Goal: Task Accomplishment & Management: Complete application form

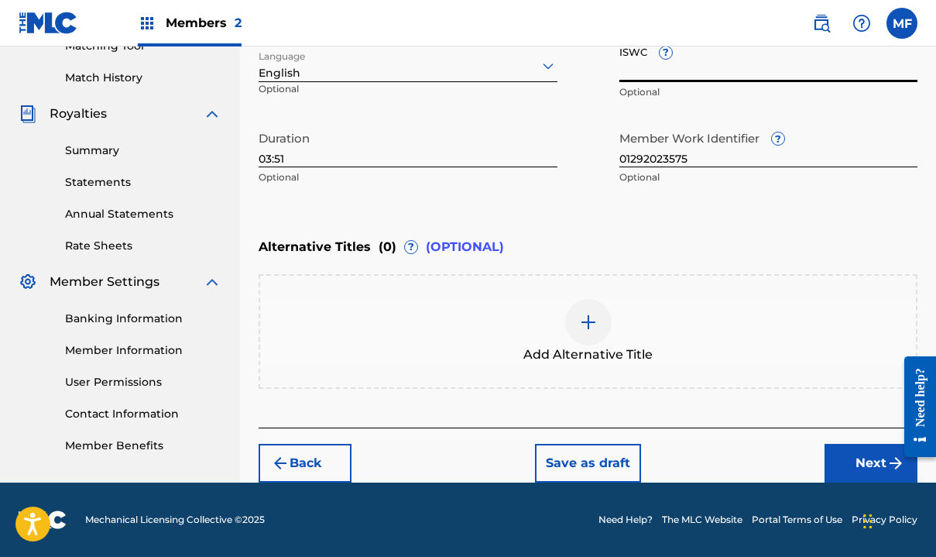
scroll to position [413, 0]
click at [875, 458] on button "Next" at bounding box center [870, 463] width 93 height 39
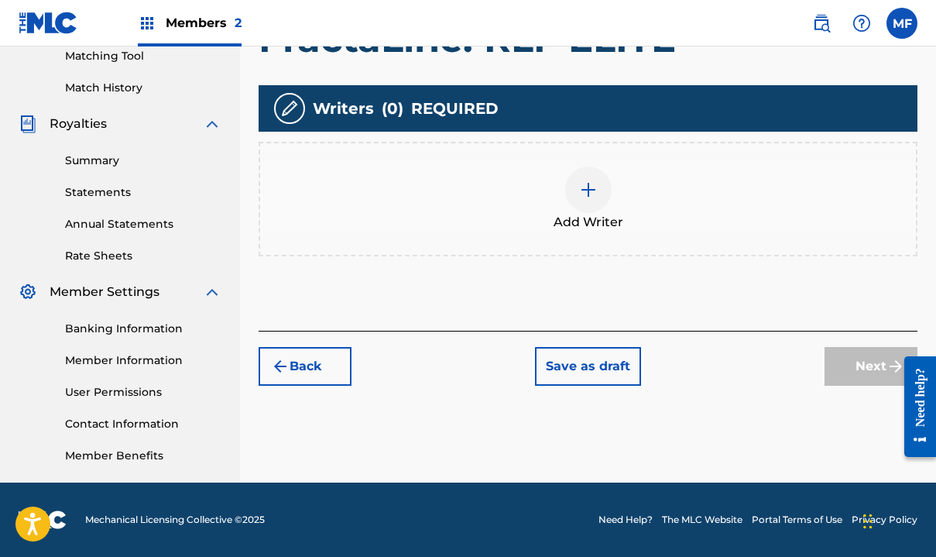
click at [591, 188] on img at bounding box center [588, 189] width 19 height 19
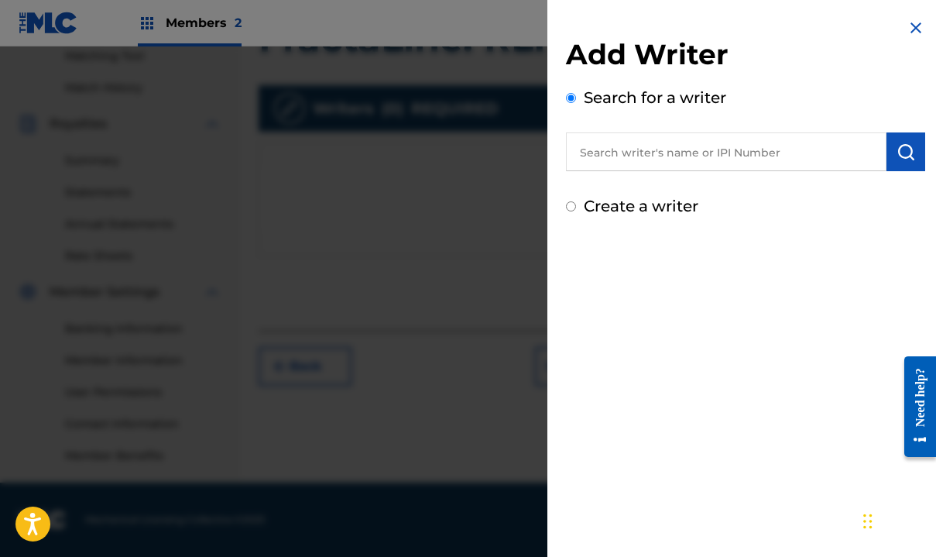
click at [625, 157] on input "text" at bounding box center [726, 151] width 320 height 39
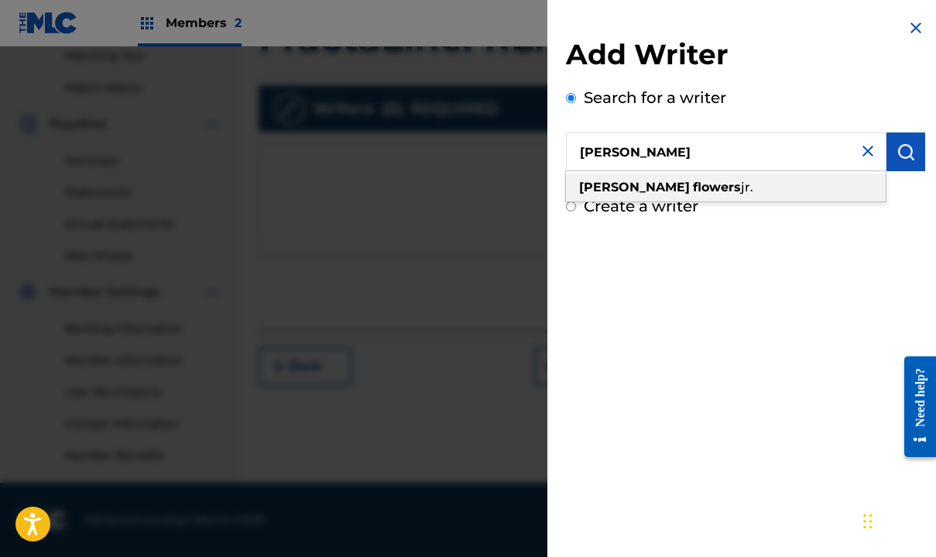
click at [615, 178] on div "[PERSON_NAME]" at bounding box center [726, 187] width 320 height 28
type input "[PERSON_NAME]"
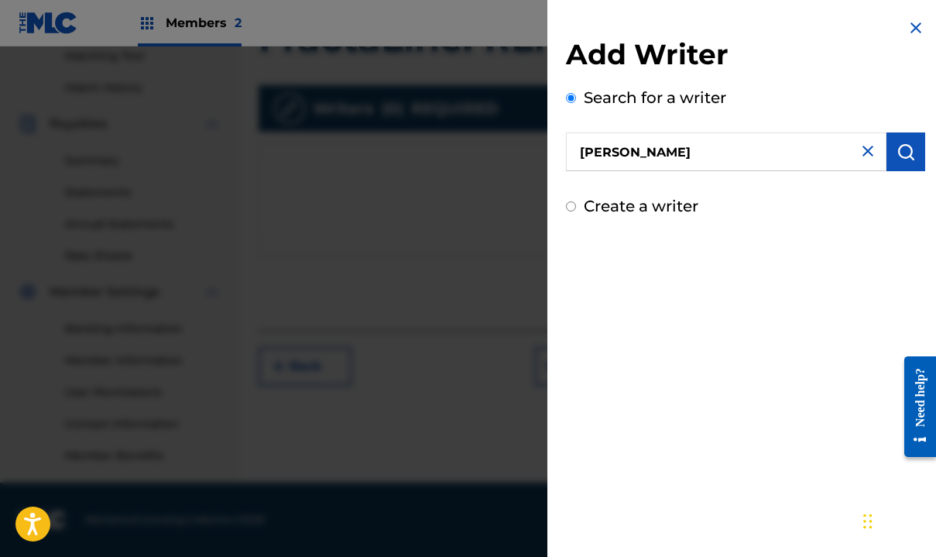
click at [908, 144] on img "submit" at bounding box center [905, 151] width 19 height 19
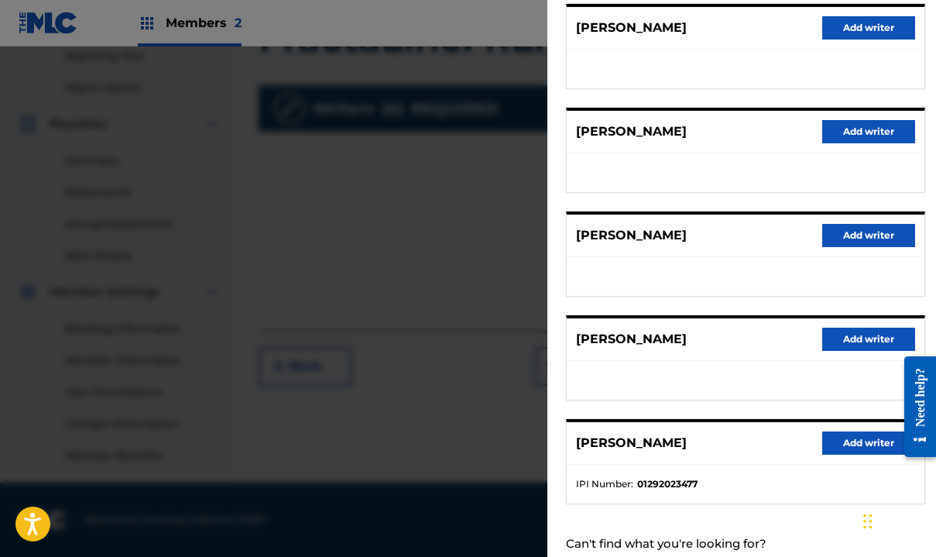
scroll to position [218, 0]
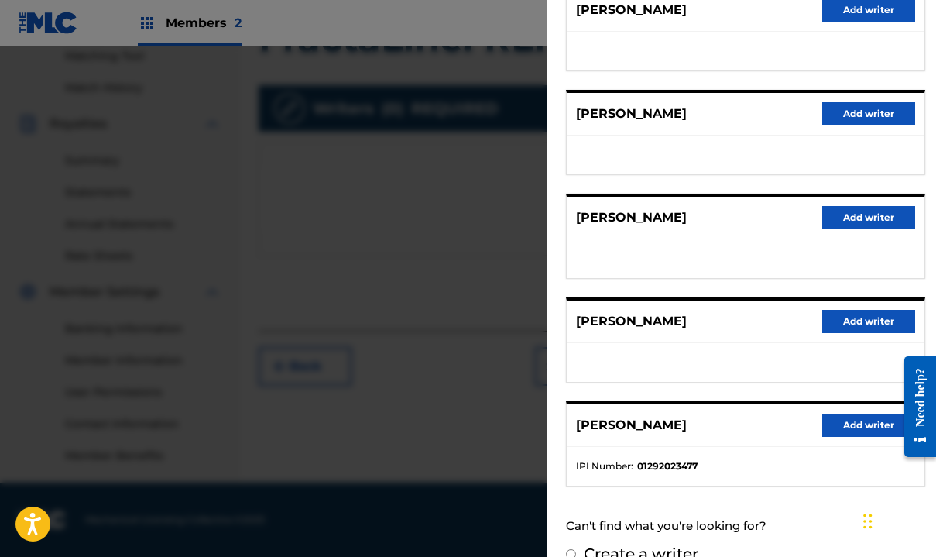
click at [846, 424] on button "Add writer" at bounding box center [868, 424] width 93 height 23
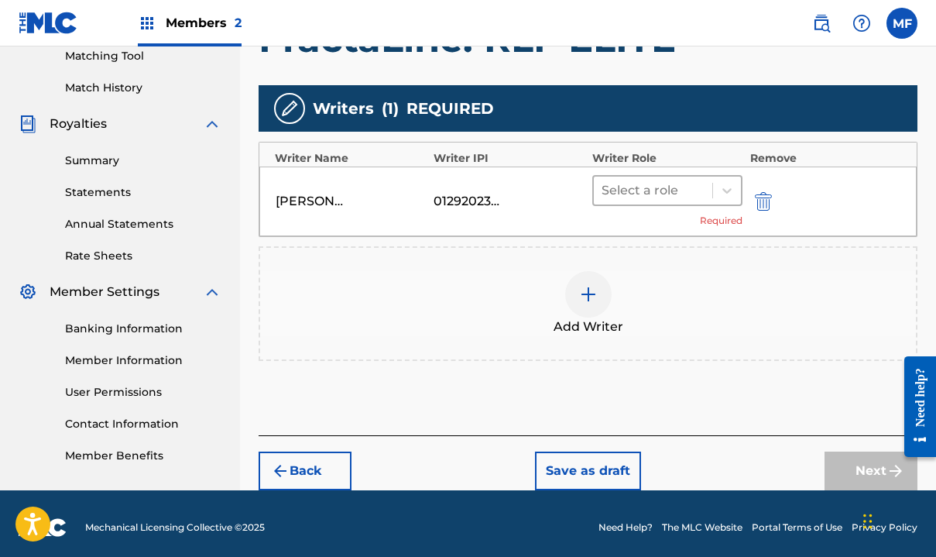
click at [649, 188] on div at bounding box center [652, 191] width 103 height 22
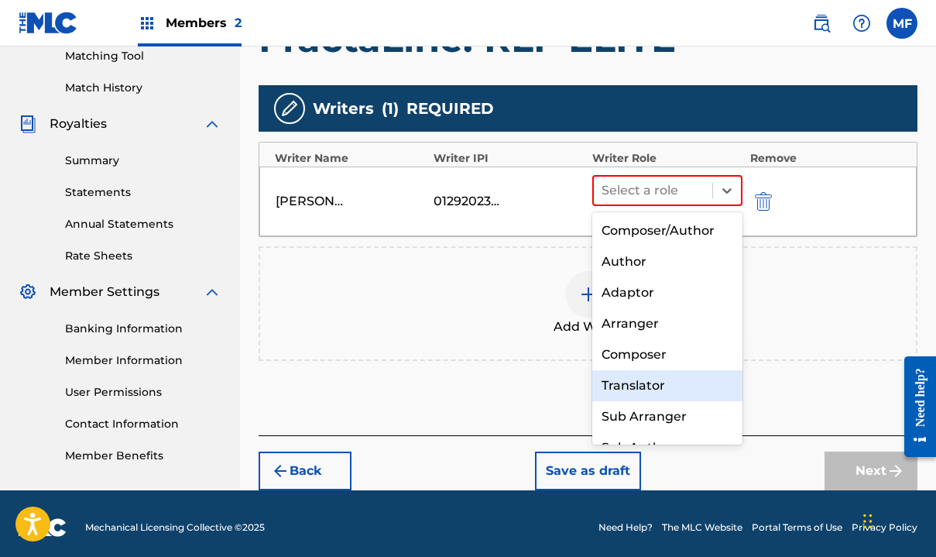
scroll to position [3, 0]
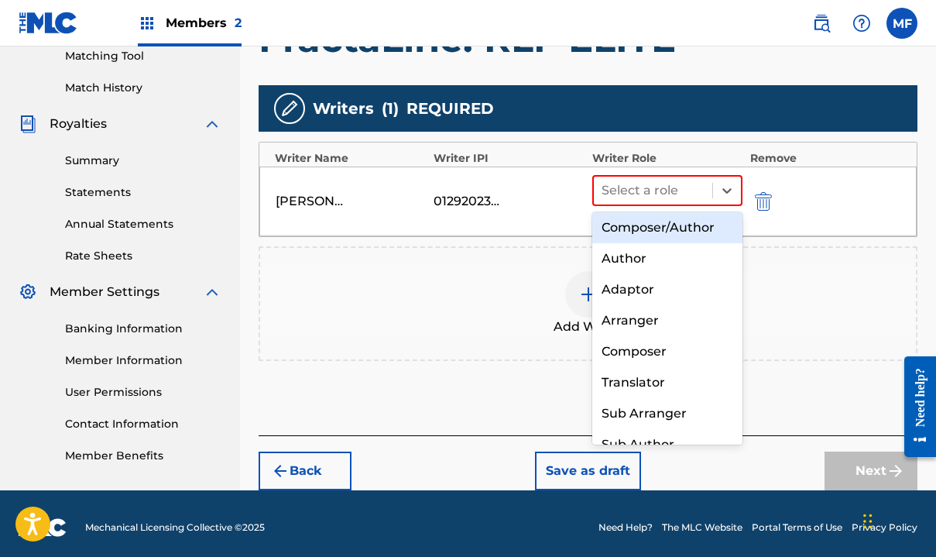
click at [632, 226] on div "Composer/Author" at bounding box center [667, 227] width 150 height 31
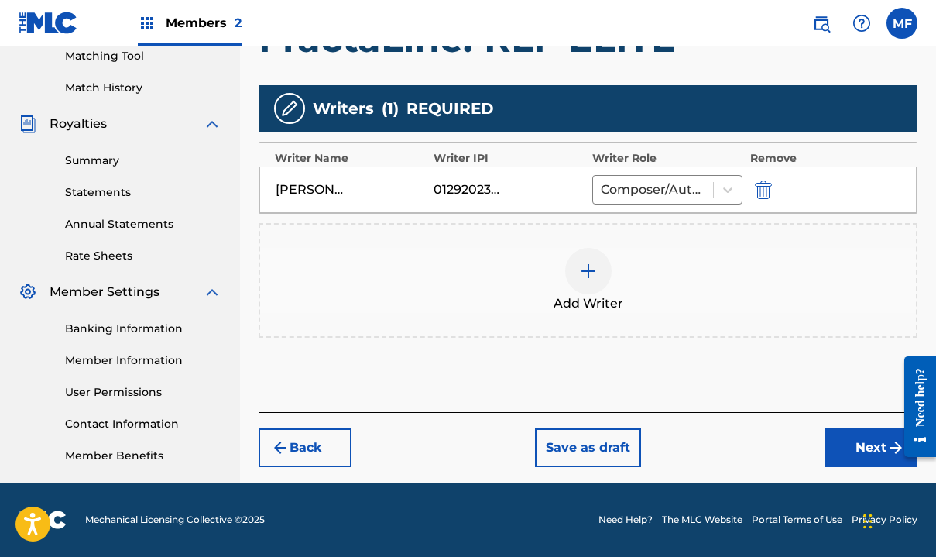
click at [845, 459] on button "Next" at bounding box center [870, 447] width 93 height 39
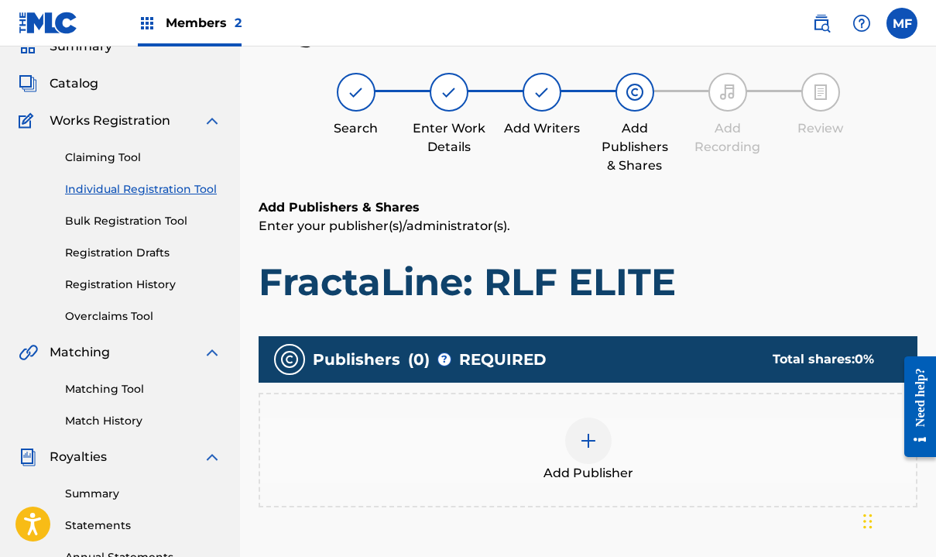
scroll to position [70, 0]
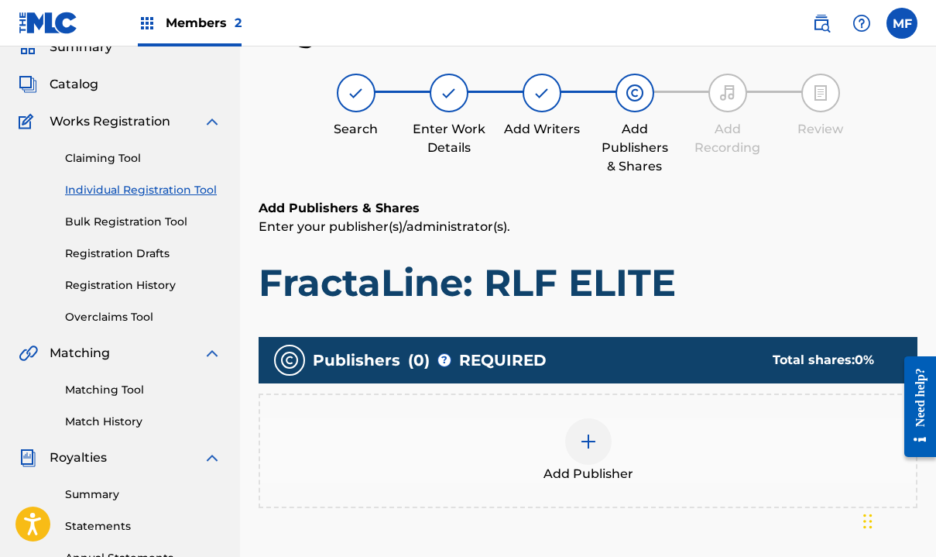
click at [594, 439] on img at bounding box center [588, 441] width 19 height 19
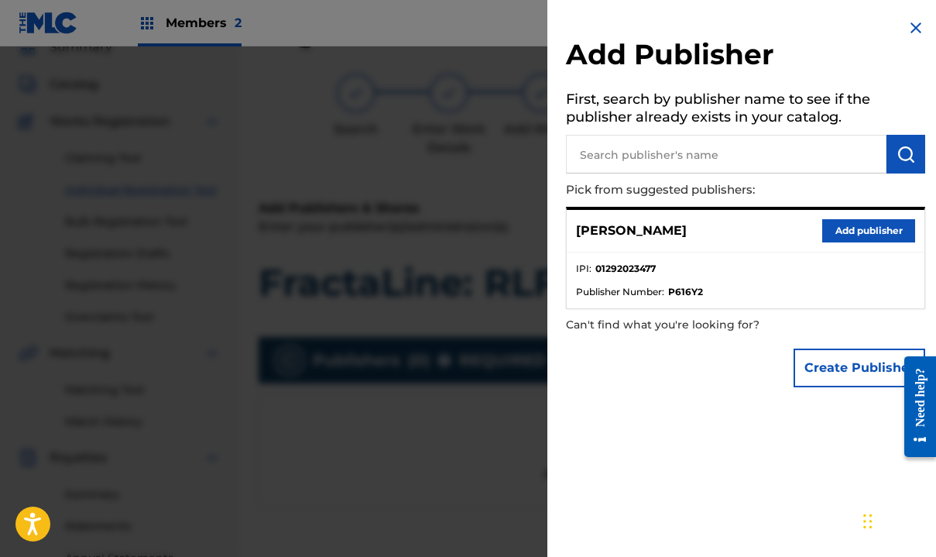
click at [862, 223] on button "Add publisher" at bounding box center [868, 230] width 93 height 23
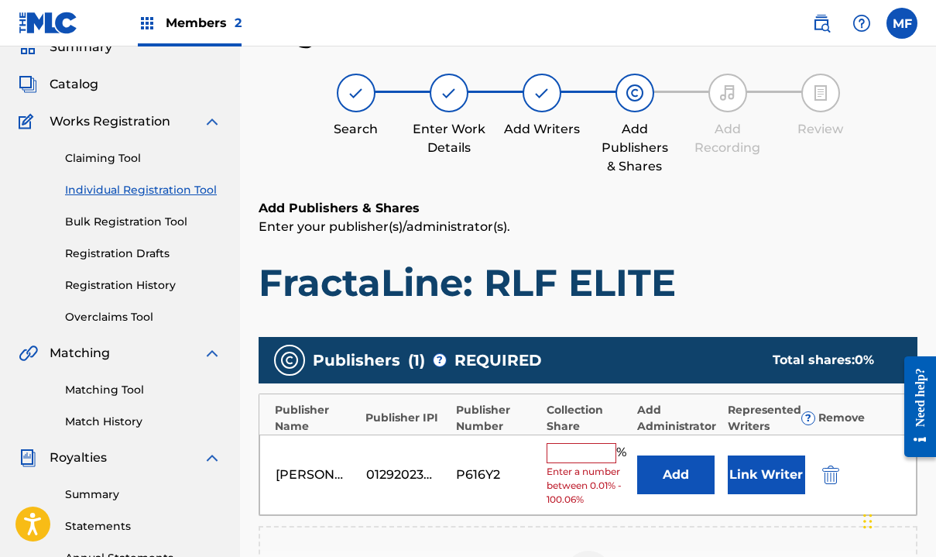
click at [574, 445] on input "text" at bounding box center [582, 453] width 70 height 20
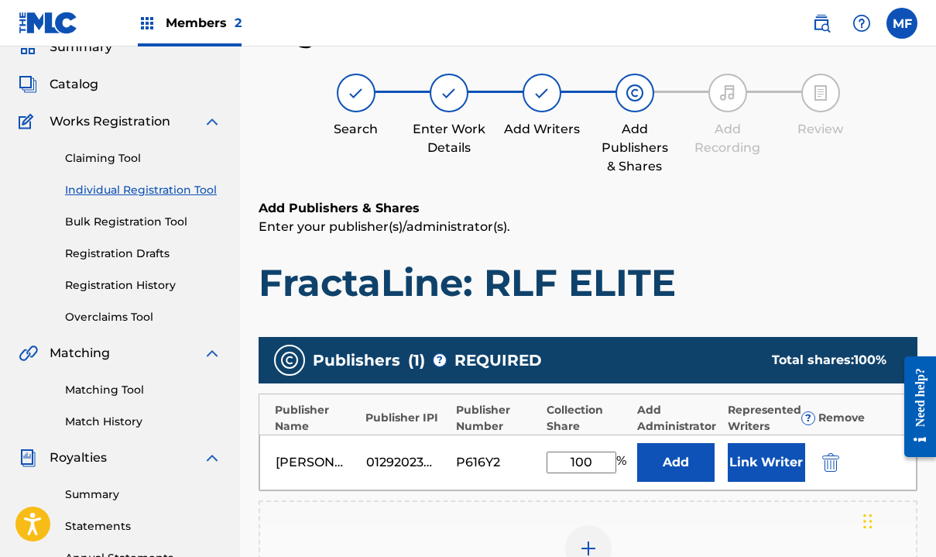
type input "100"
click at [766, 466] on button "Link Writer" at bounding box center [766, 462] width 77 height 39
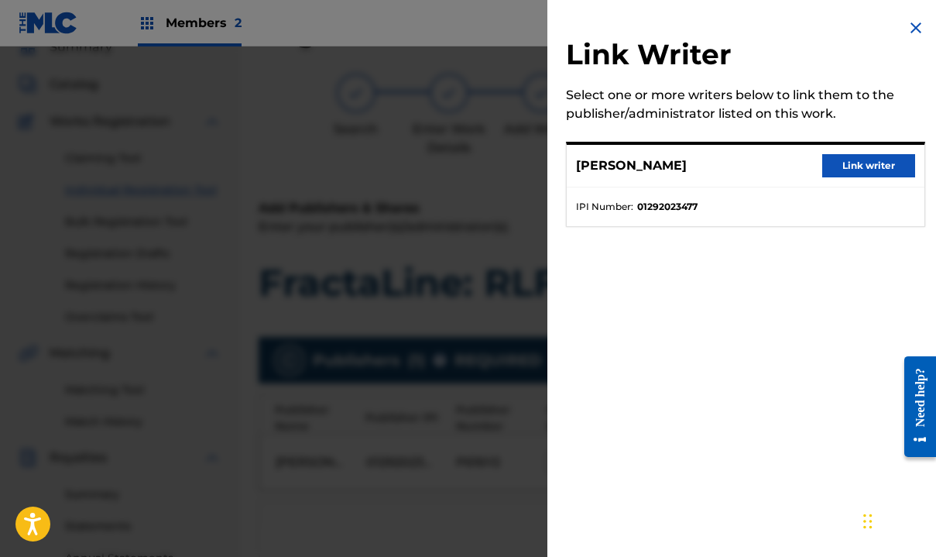
click at [855, 157] on button "Link writer" at bounding box center [868, 165] width 93 height 23
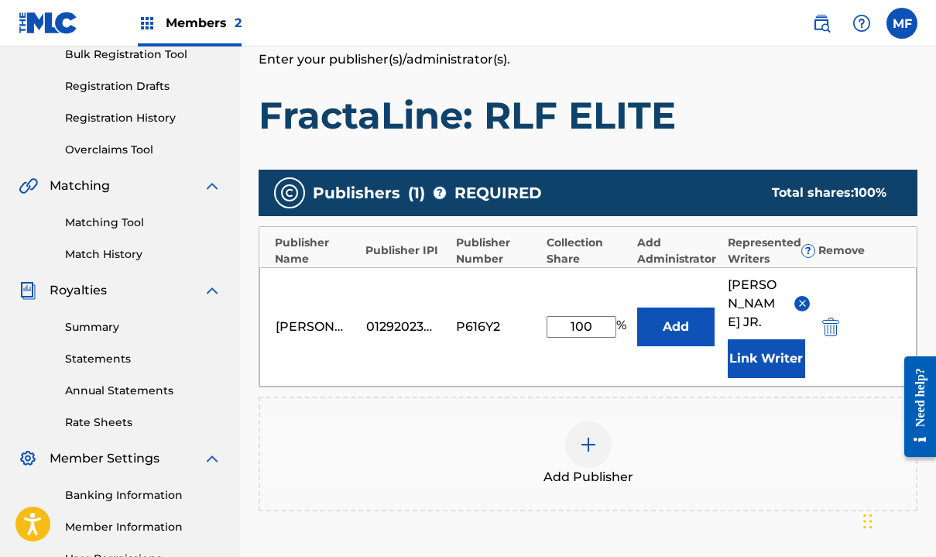
scroll to position [243, 0]
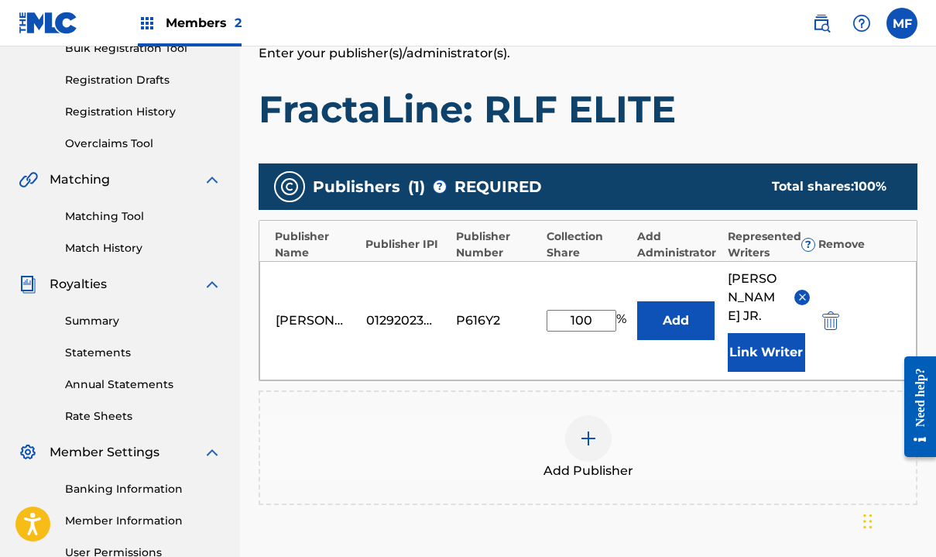
click at [372, 318] on div "01292023477" at bounding box center [401, 320] width 70 height 19
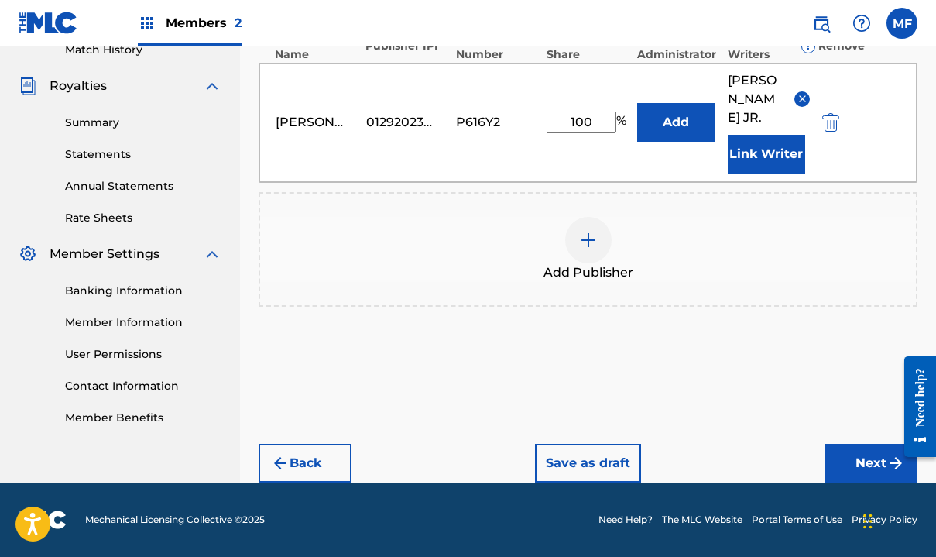
click at [870, 461] on button "Next" at bounding box center [870, 463] width 93 height 39
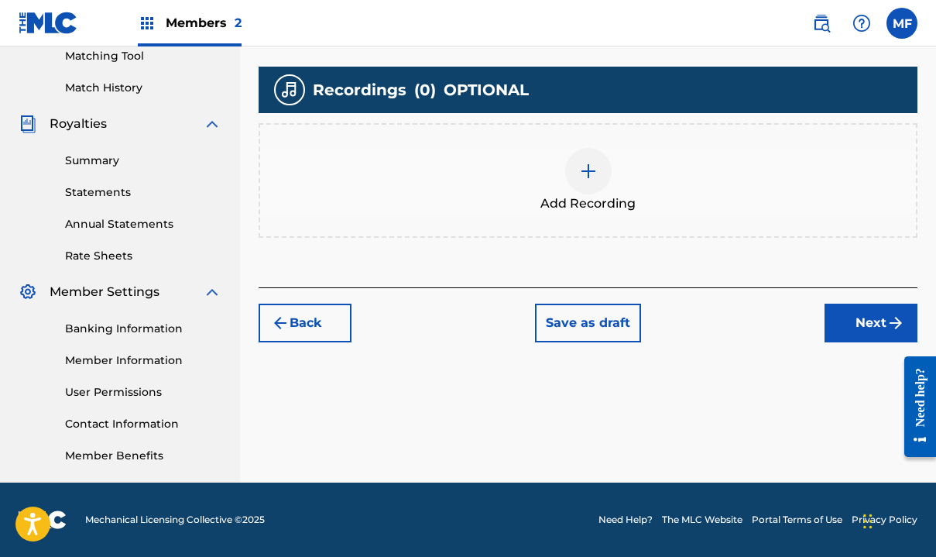
click at [585, 174] on img at bounding box center [588, 171] width 19 height 19
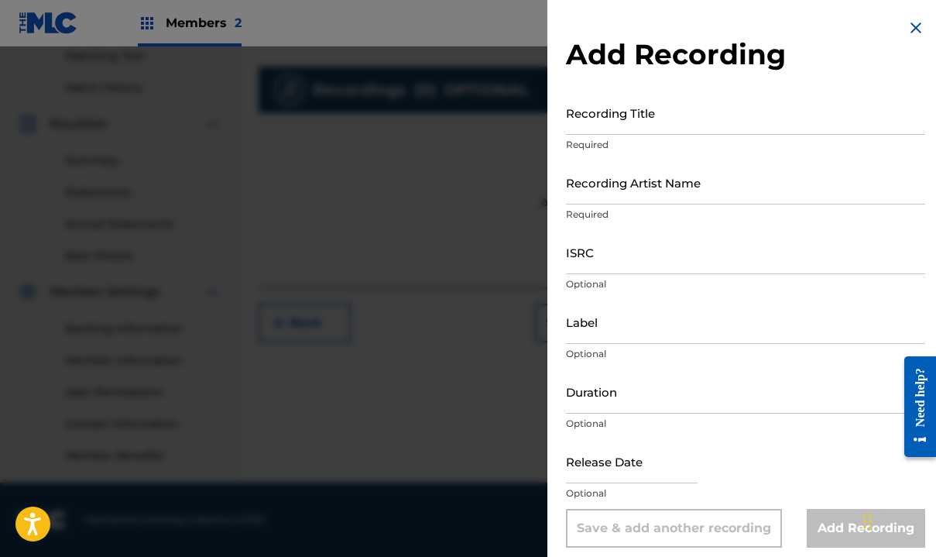
click at [605, 122] on input "Recording Title" at bounding box center [745, 113] width 359 height 44
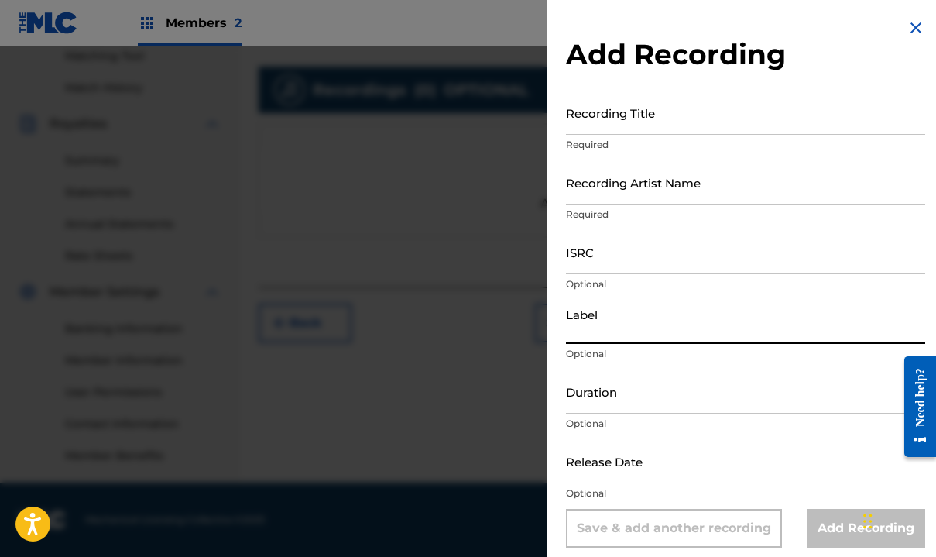
click at [595, 341] on input "Label" at bounding box center [745, 322] width 359 height 44
type input "Blvck Bandz Music Group"
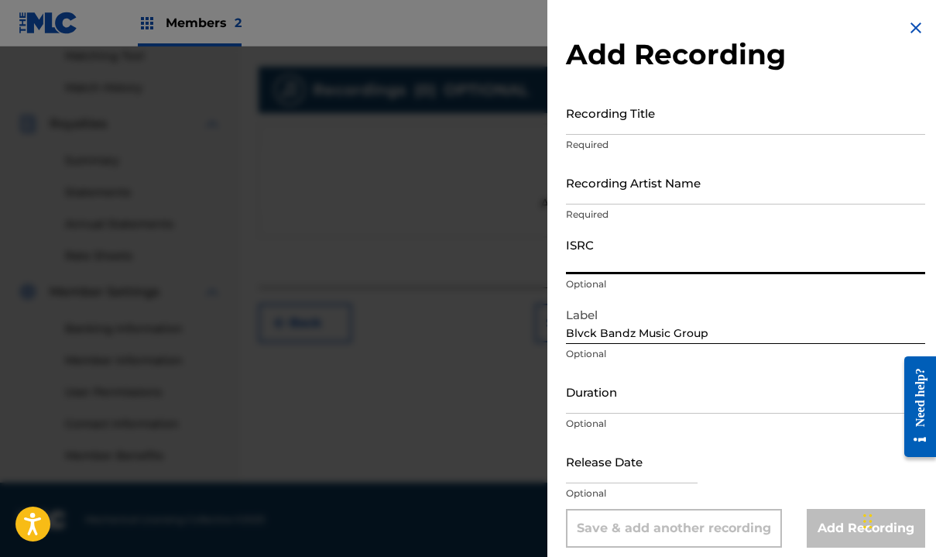
click at [605, 259] on input "ISRC" at bounding box center [745, 252] width 359 height 44
paste input "QZJRC2569151"
type input "QZJRC2569151"
click at [591, 194] on input "Recording Artist Name" at bounding box center [745, 182] width 359 height 44
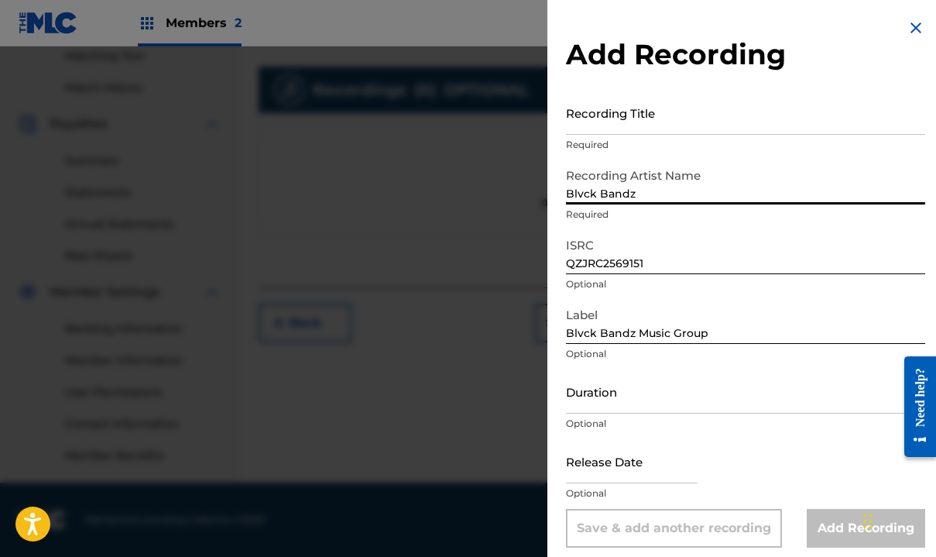
type input "Blvck Bandz"
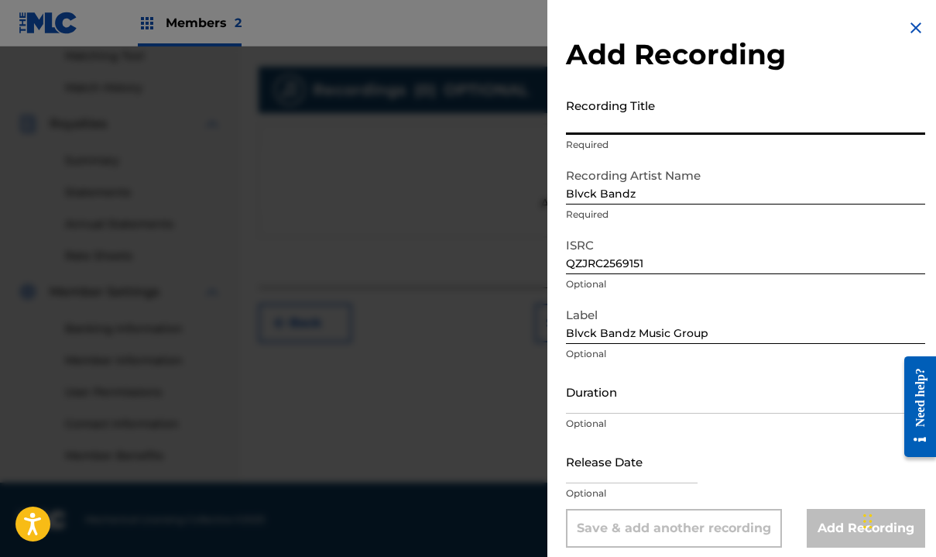
click at [594, 122] on input "Recording Title" at bounding box center [745, 113] width 359 height 44
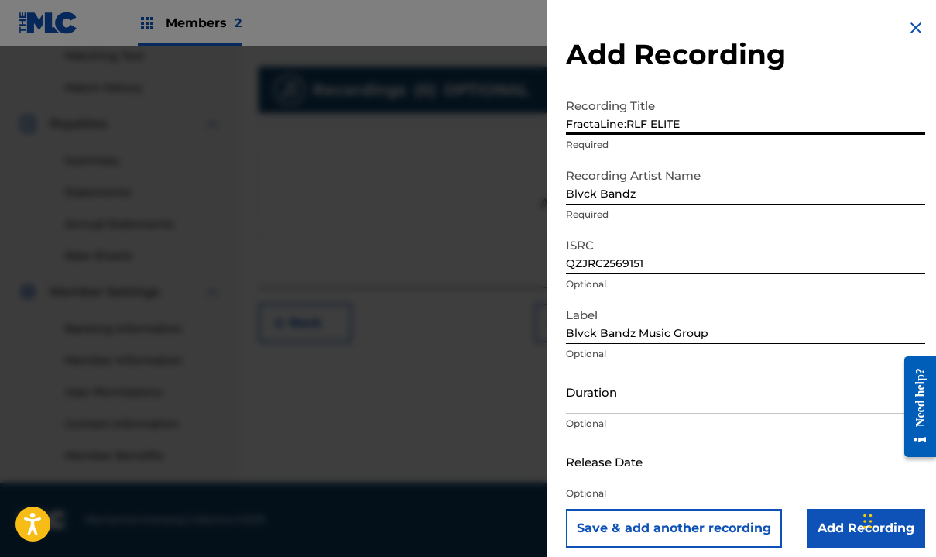
type input "FractaLine:RLF ELITE"
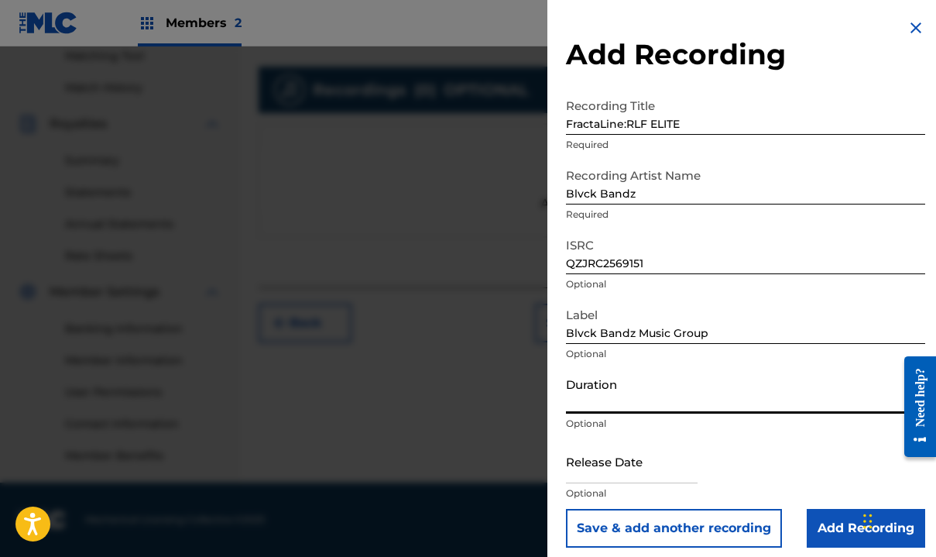
click at [591, 403] on input "Duration" at bounding box center [745, 391] width 359 height 44
type input "03:51"
click at [590, 476] on input "text" at bounding box center [632, 461] width 132 height 44
select select "7"
select select "2025"
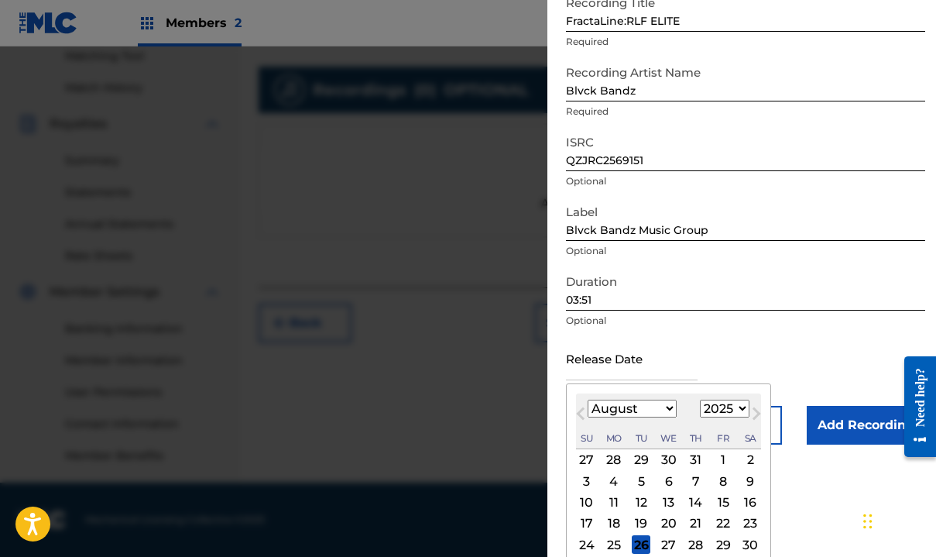
scroll to position [108, 0]
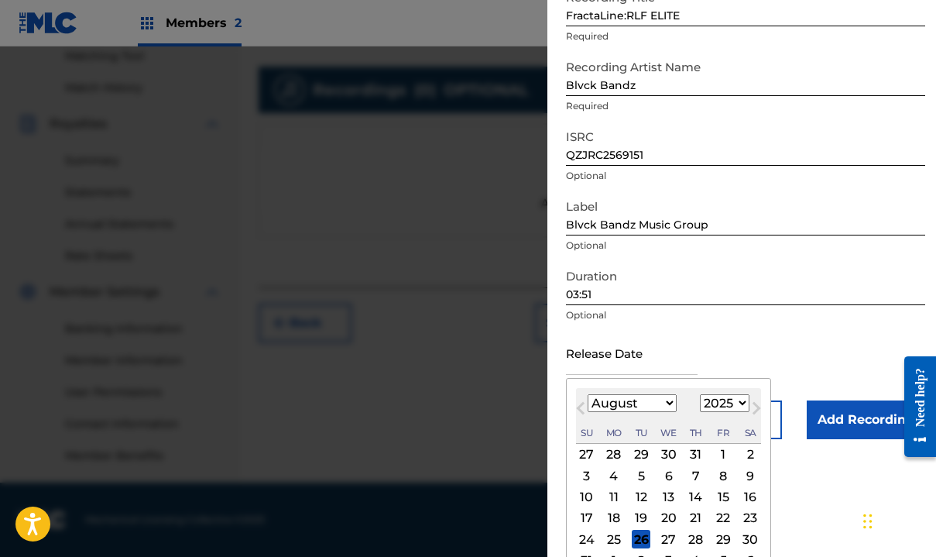
click at [714, 494] on div "15" at bounding box center [723, 497] width 19 height 19
type input "[DATE]"
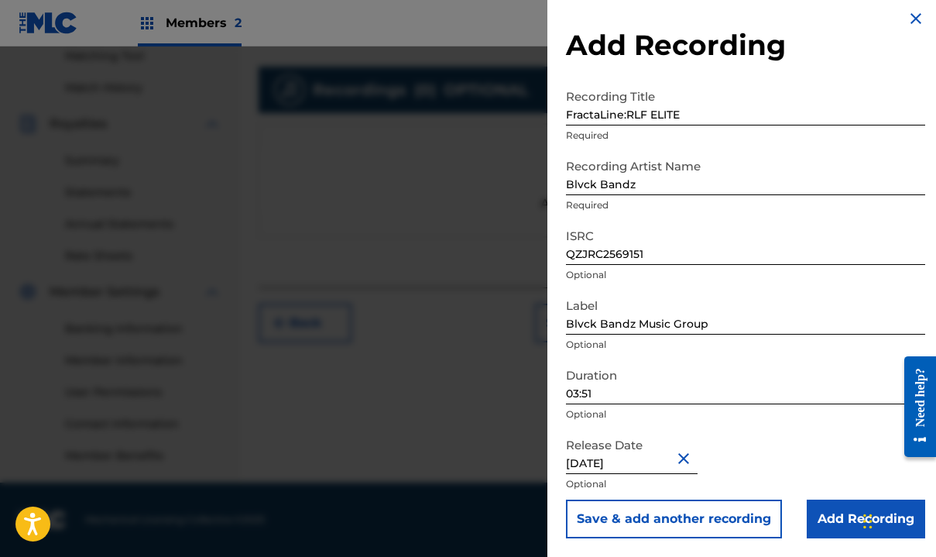
scroll to position [403, 0]
click at [831, 525] on input "Add Recording" at bounding box center [866, 518] width 118 height 39
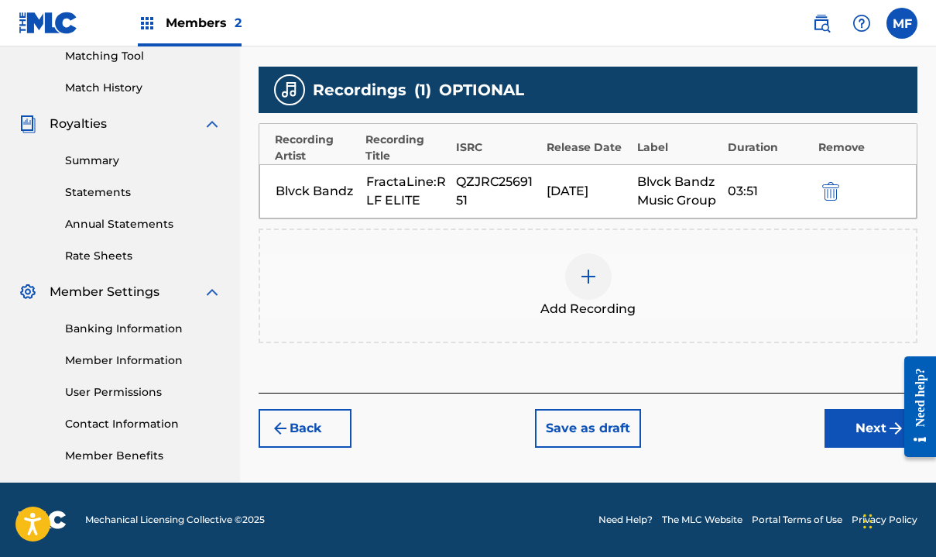
click at [847, 428] on button "Next" at bounding box center [870, 428] width 93 height 39
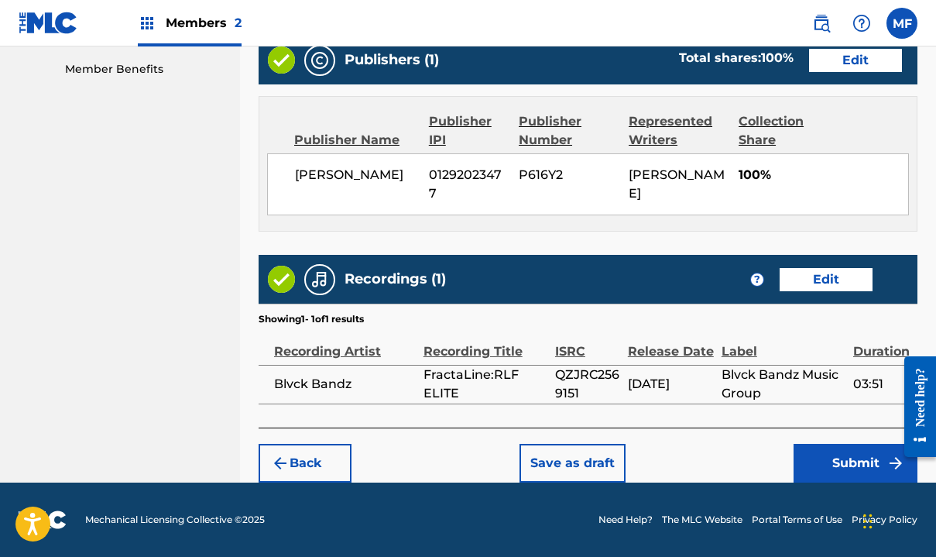
scroll to position [789, 0]
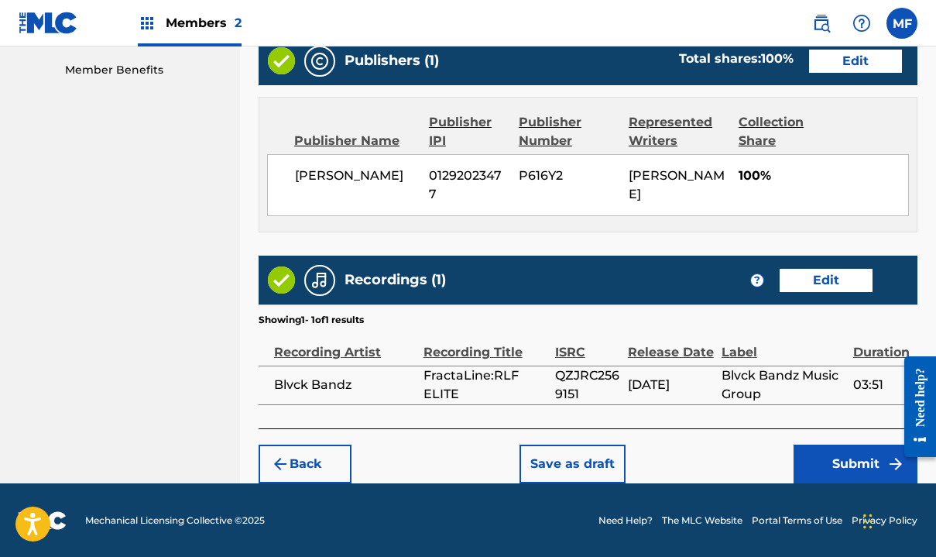
click at [827, 470] on button "Submit" at bounding box center [855, 463] width 124 height 39
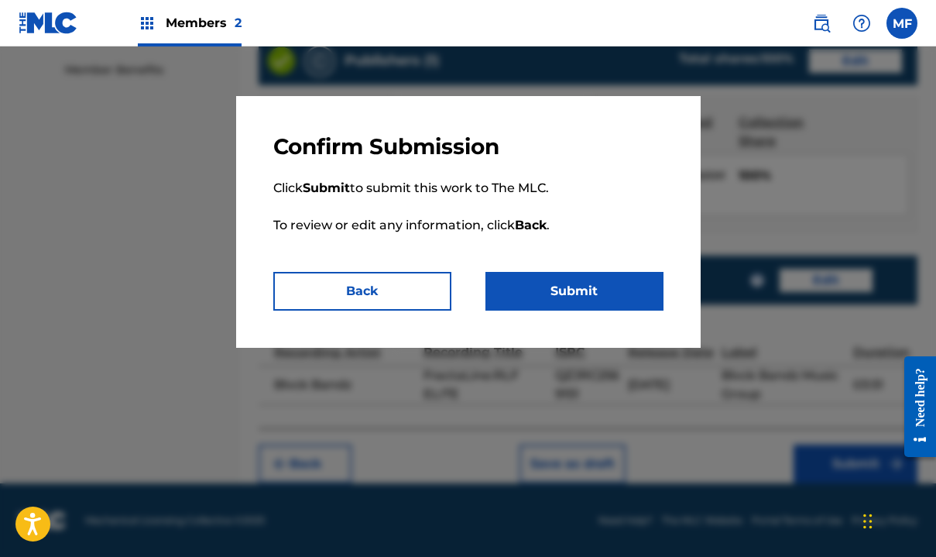
click at [608, 285] on button "Submit" at bounding box center [574, 291] width 178 height 39
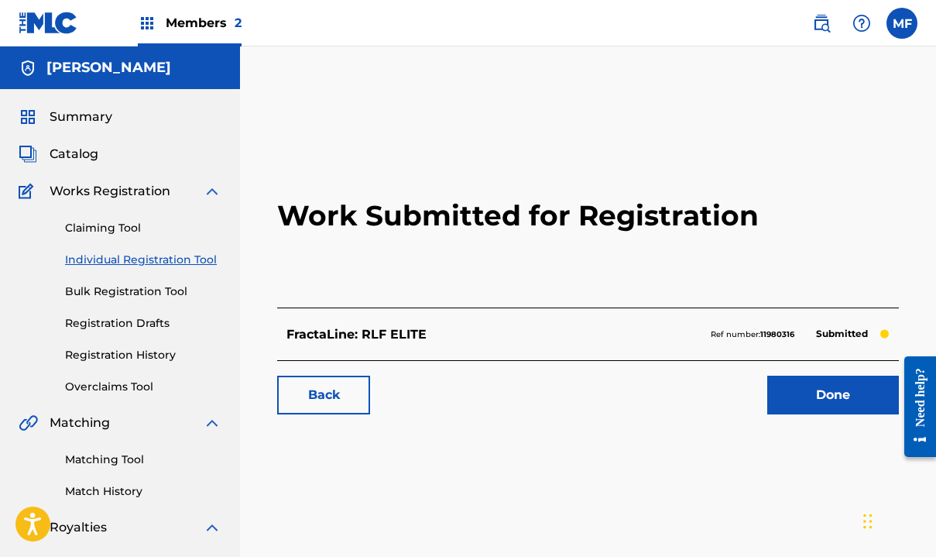
click at [809, 388] on link "Done" at bounding box center [833, 394] width 132 height 39
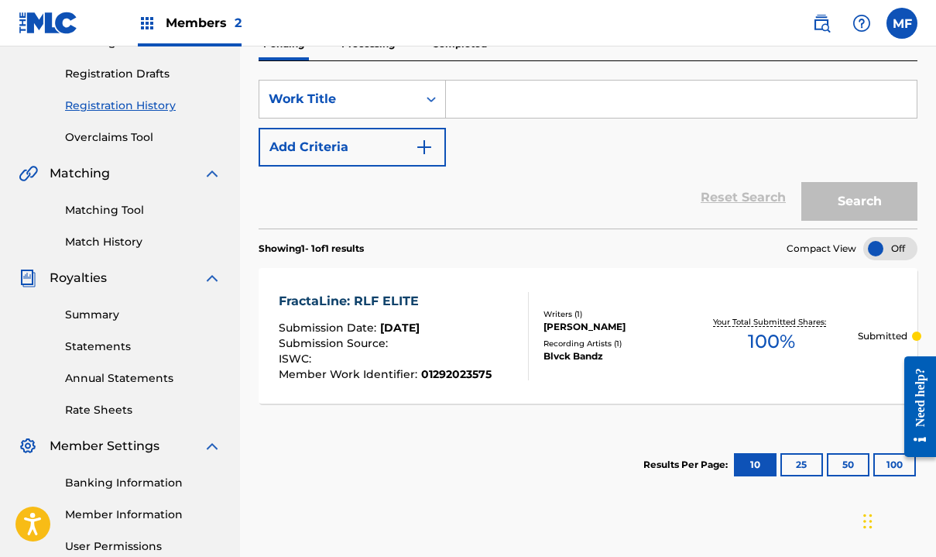
scroll to position [265, 0]
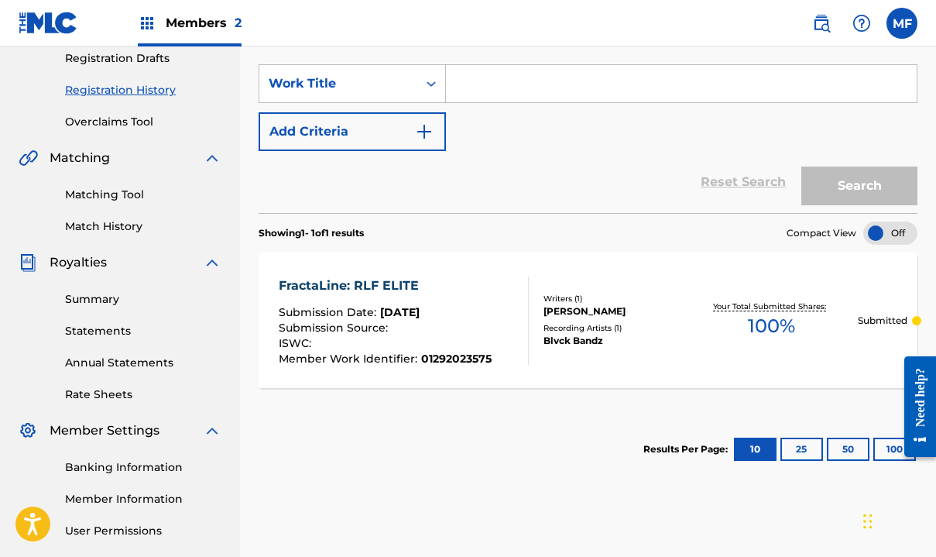
click at [127, 531] on link "User Permissions" at bounding box center [143, 531] width 156 height 16
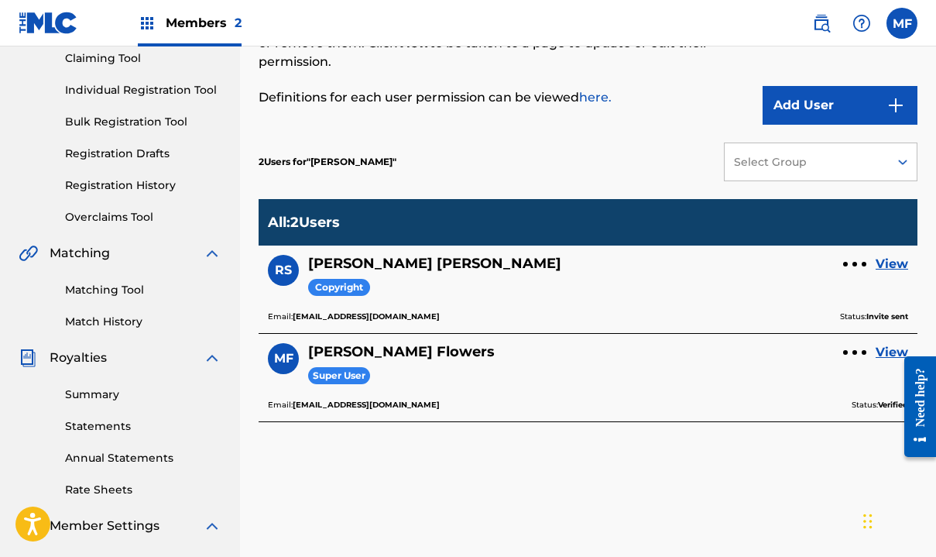
scroll to position [176, 0]
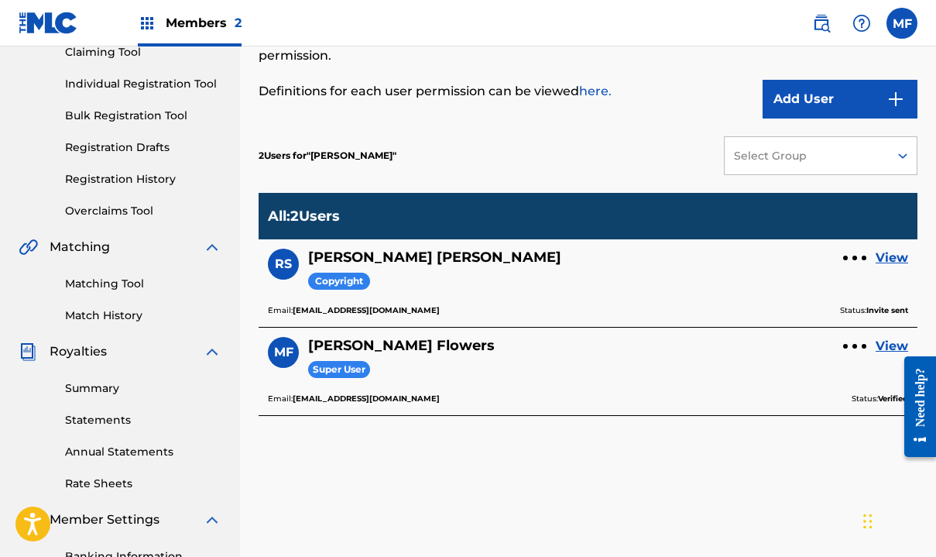
click at [885, 257] on link "View" at bounding box center [892, 257] width 33 height 19
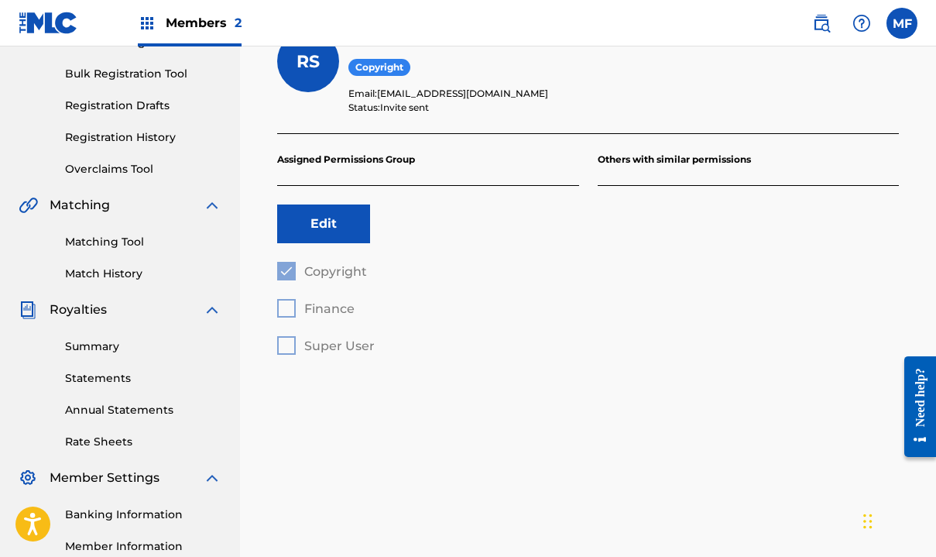
scroll to position [124, 0]
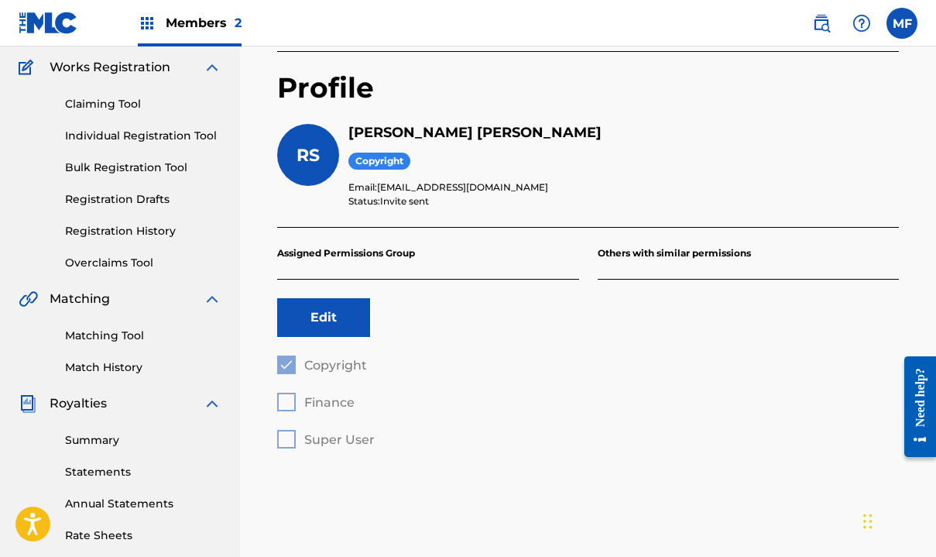
click at [320, 320] on button "Edit" at bounding box center [323, 317] width 93 height 39
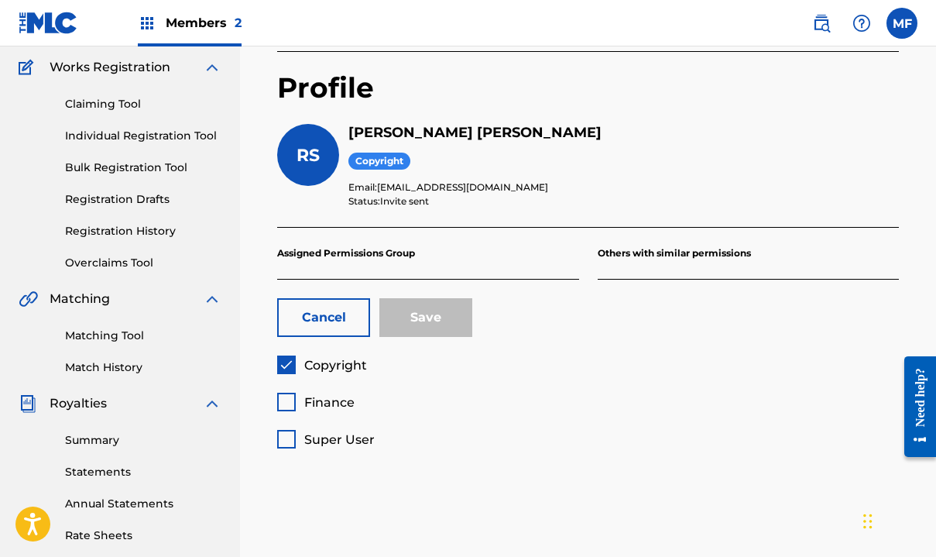
click at [288, 364] on img at bounding box center [286, 364] width 15 height 15
click at [341, 317] on button "Cancel" at bounding box center [323, 317] width 93 height 39
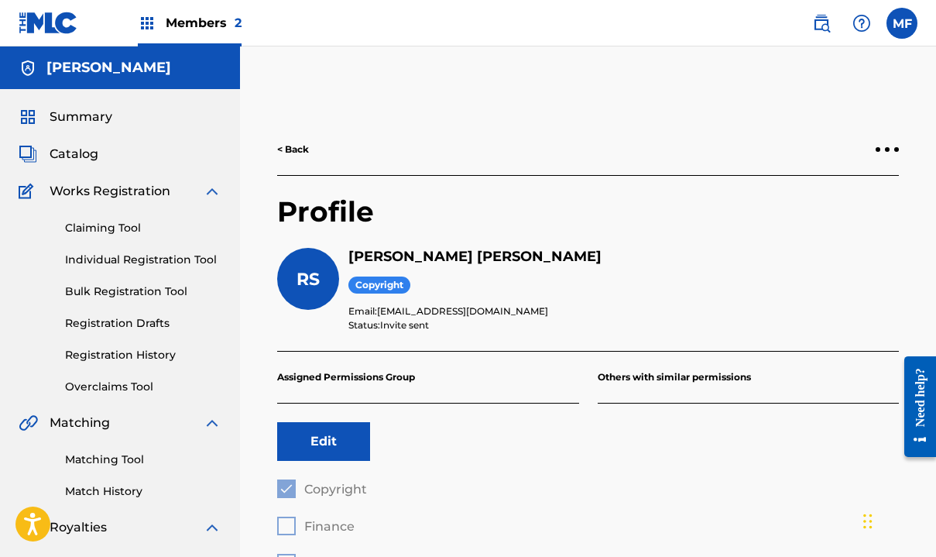
scroll to position [0, 0]
click at [880, 146] on div at bounding box center [887, 149] width 23 height 9
click at [783, 171] on p "Remove User" at bounding box center [802, 167] width 132 height 37
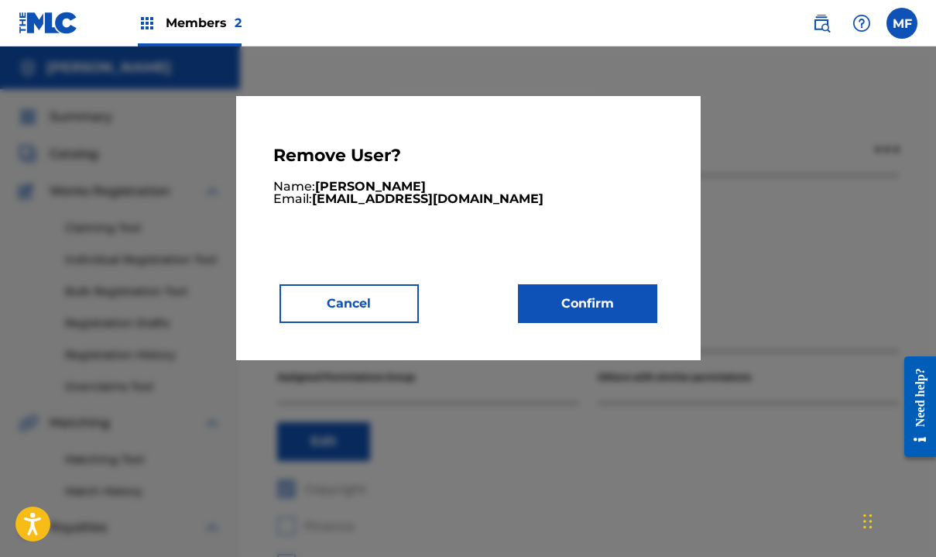
click at [564, 300] on button "Confirm" at bounding box center [587, 303] width 139 height 39
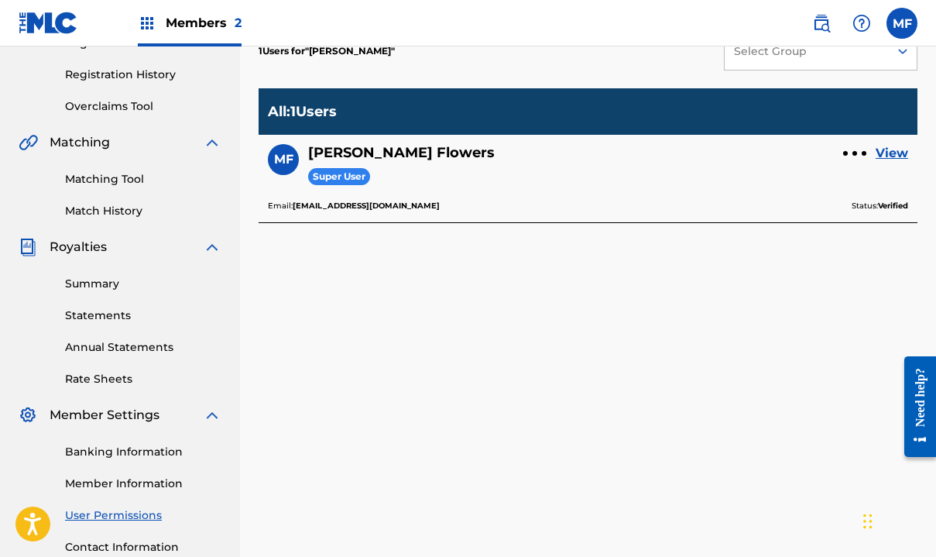
scroll to position [286, 0]
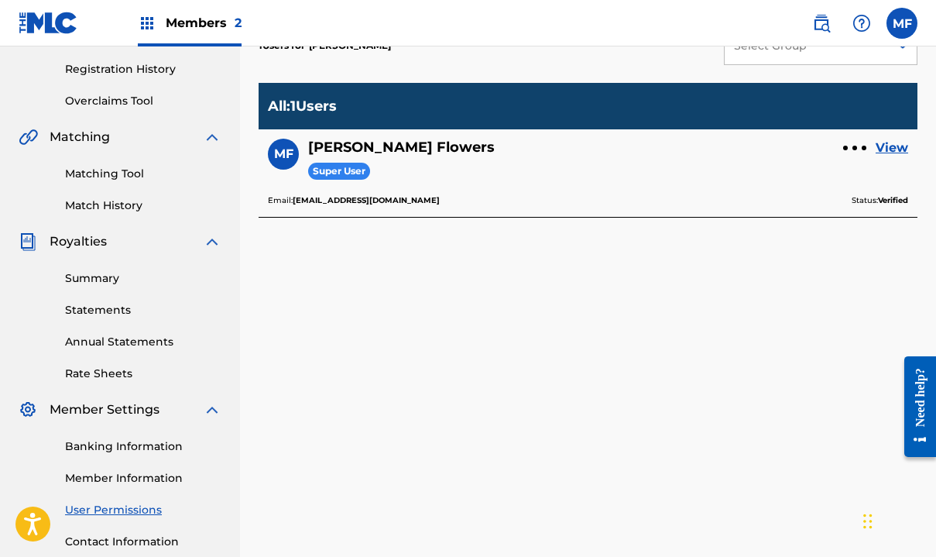
click at [133, 472] on link "Member Information" at bounding box center [143, 478] width 156 height 16
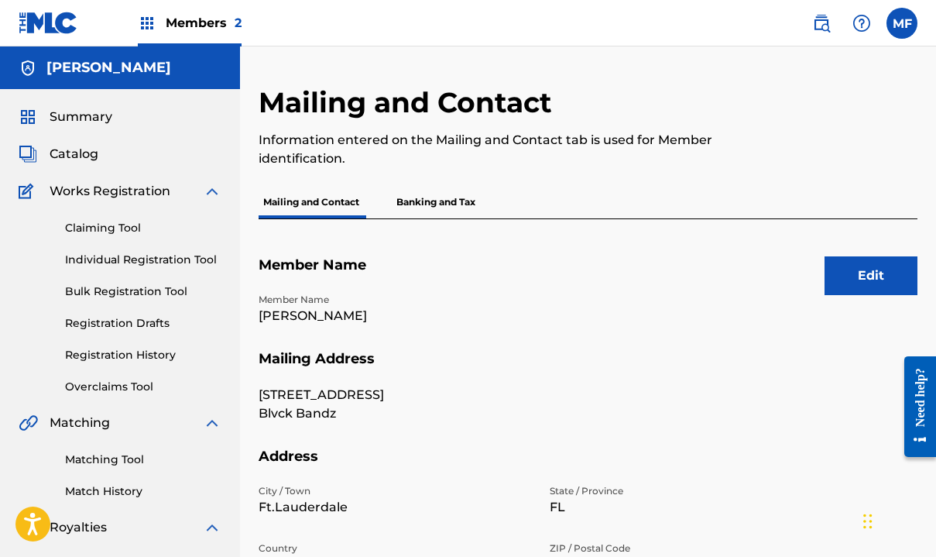
click at [868, 286] on button "Edit" at bounding box center [870, 275] width 93 height 39
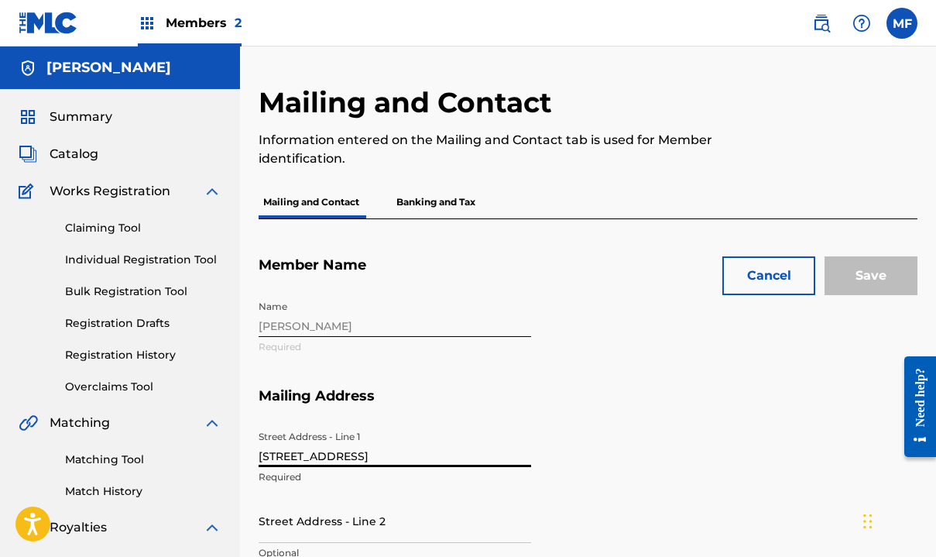
drag, startPoint x: 372, startPoint y: 457, endPoint x: 178, endPoint y: 454, distance: 194.3
type input "[STREET_ADDRESS][PERSON_NAME]"
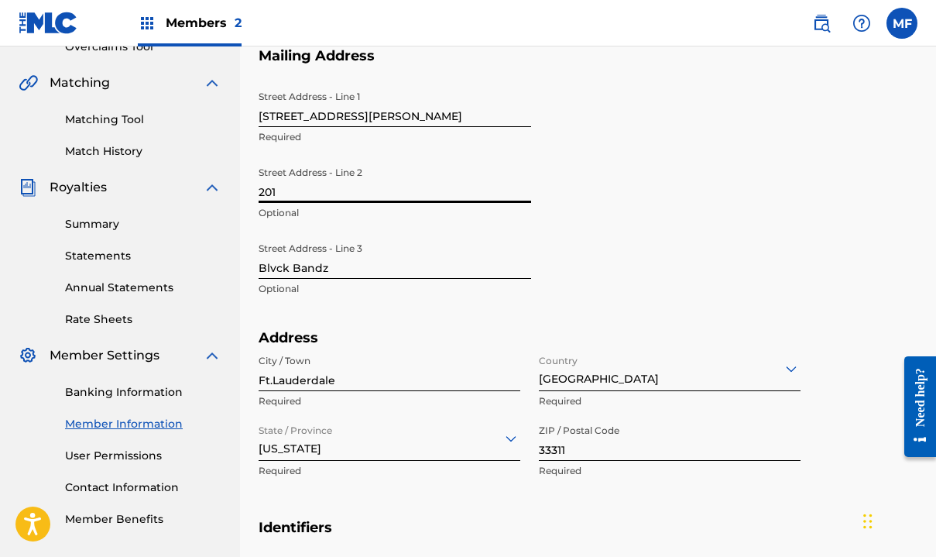
scroll to position [349, 0]
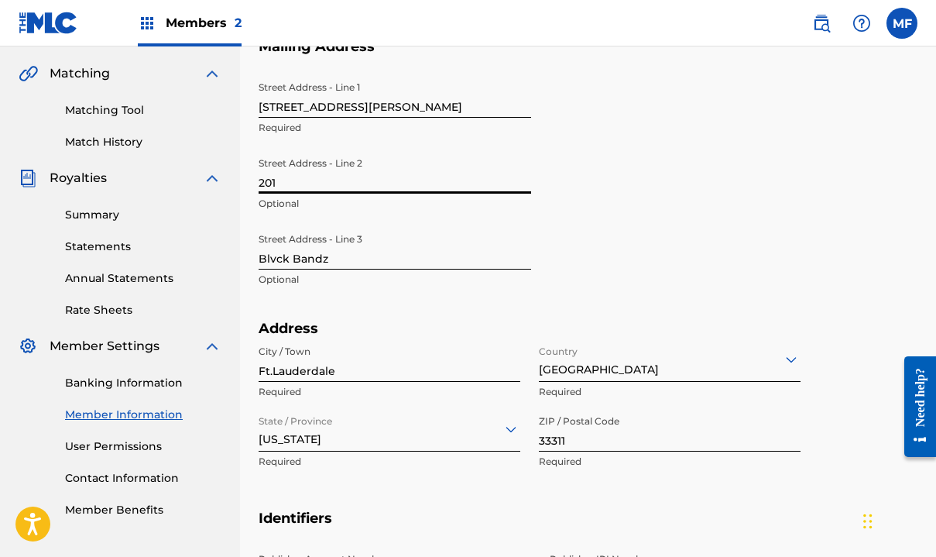
type input "201"
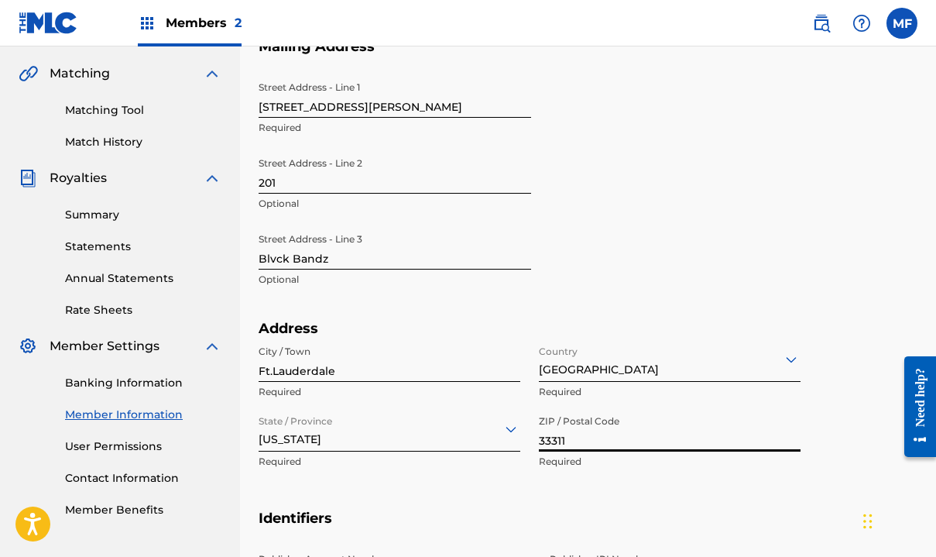
drag, startPoint x: 590, startPoint y: 434, endPoint x: 459, endPoint y: 423, distance: 131.3
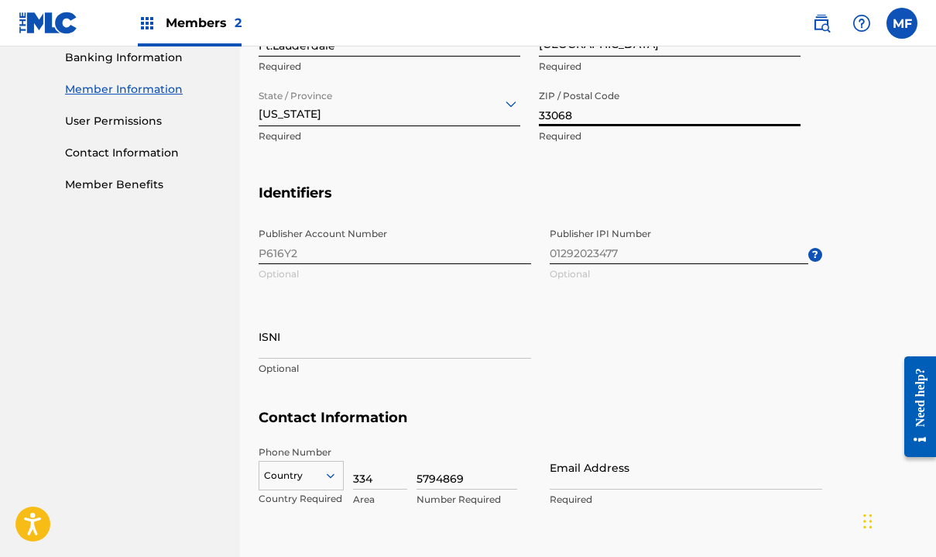
scroll to position [677, 0]
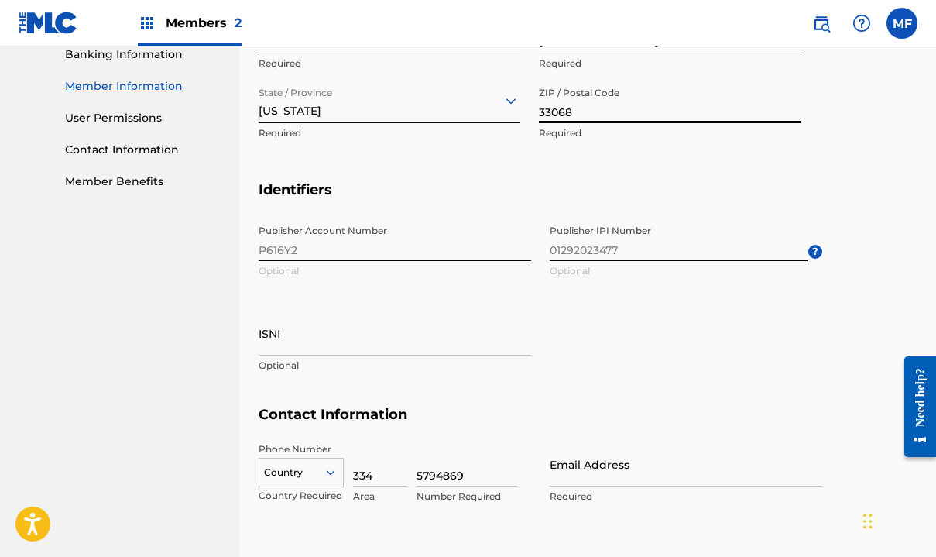
type input "33068"
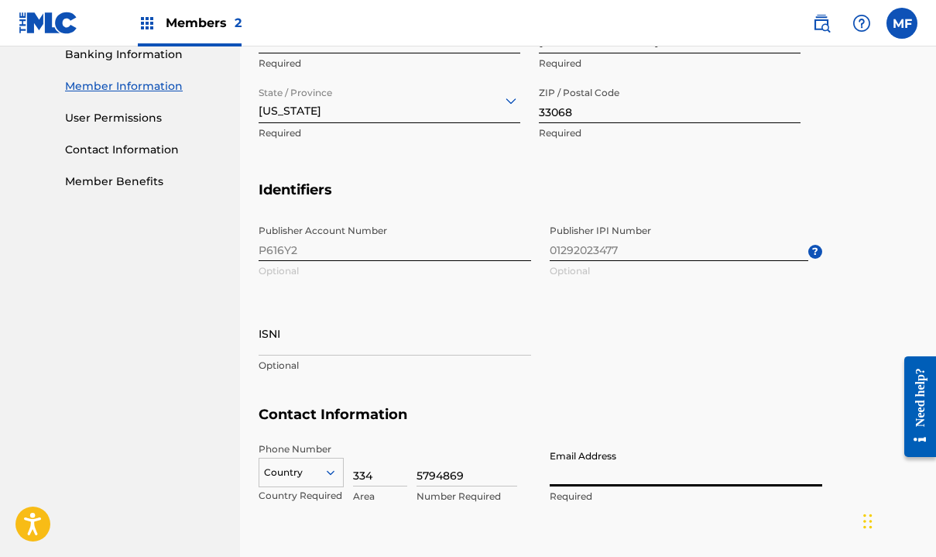
type input "[EMAIL_ADDRESS][DOMAIN_NAME]"
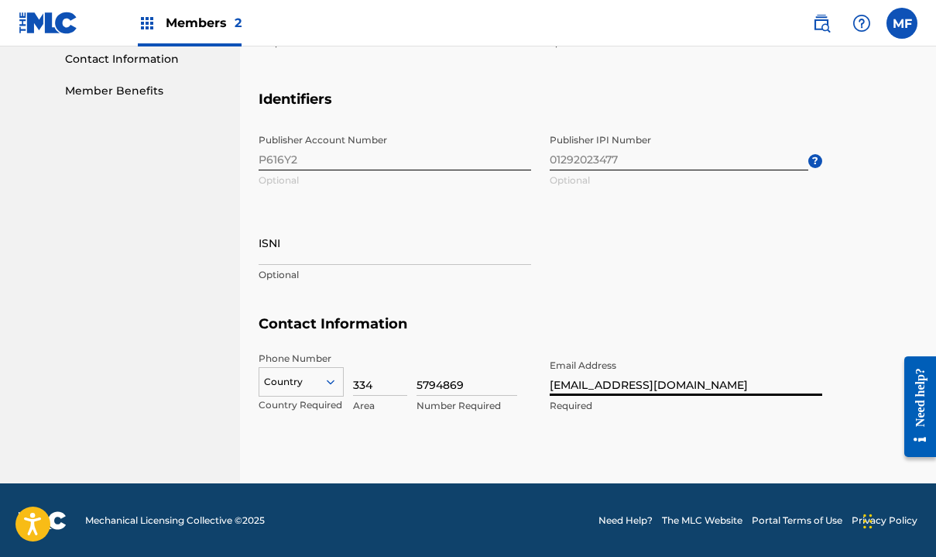
scroll to position [766, 0]
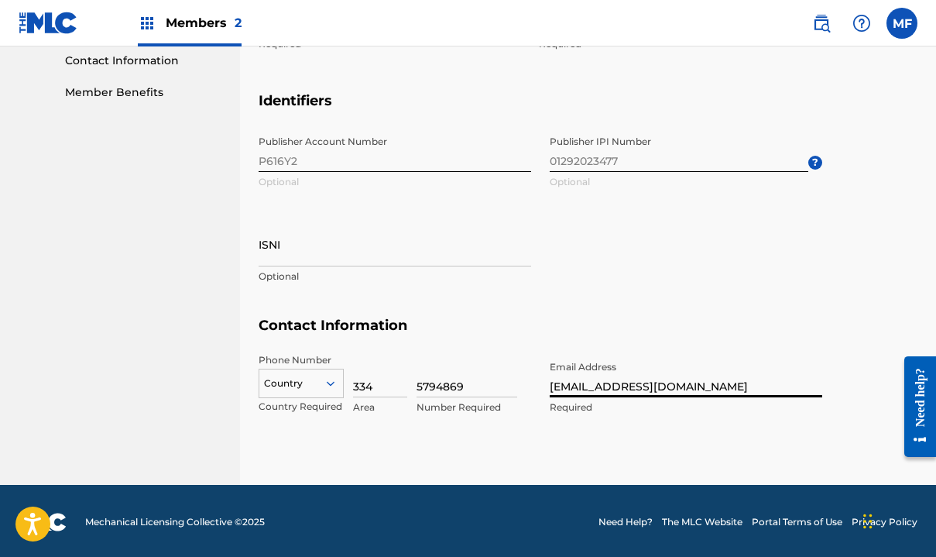
click at [333, 376] on div "Country" at bounding box center [301, 379] width 85 height 23
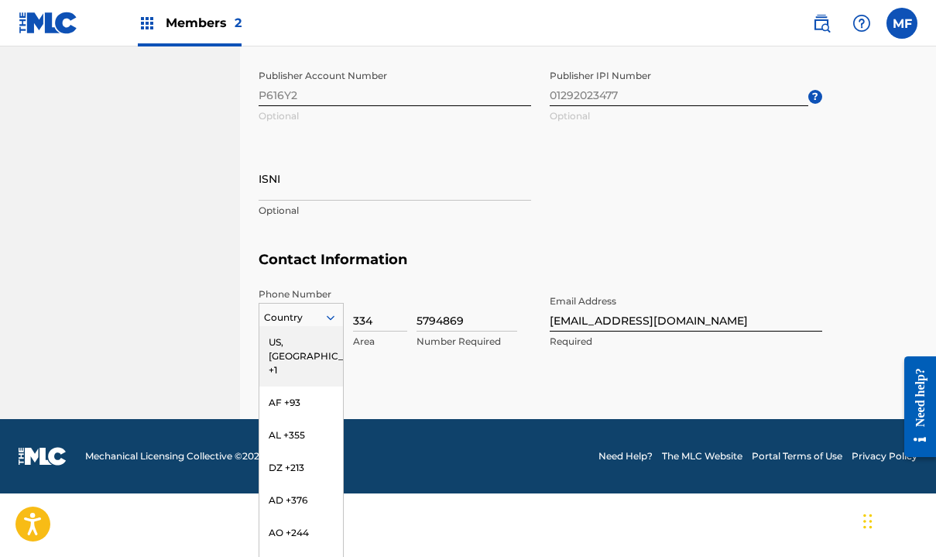
click at [315, 339] on div "US, [GEOGRAPHIC_DATA] +1" at bounding box center [301, 356] width 84 height 60
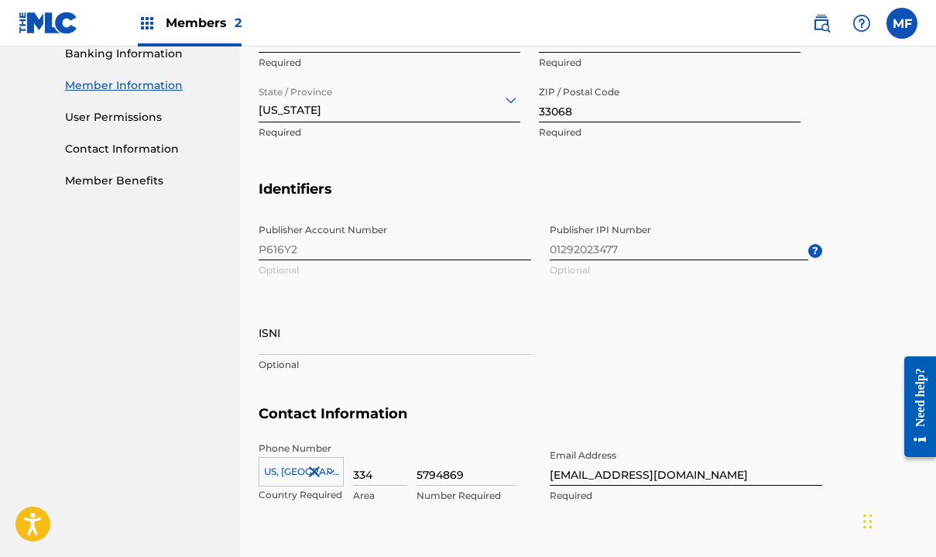
scroll to position [659, 0]
